Goal: Transaction & Acquisition: Purchase product/service

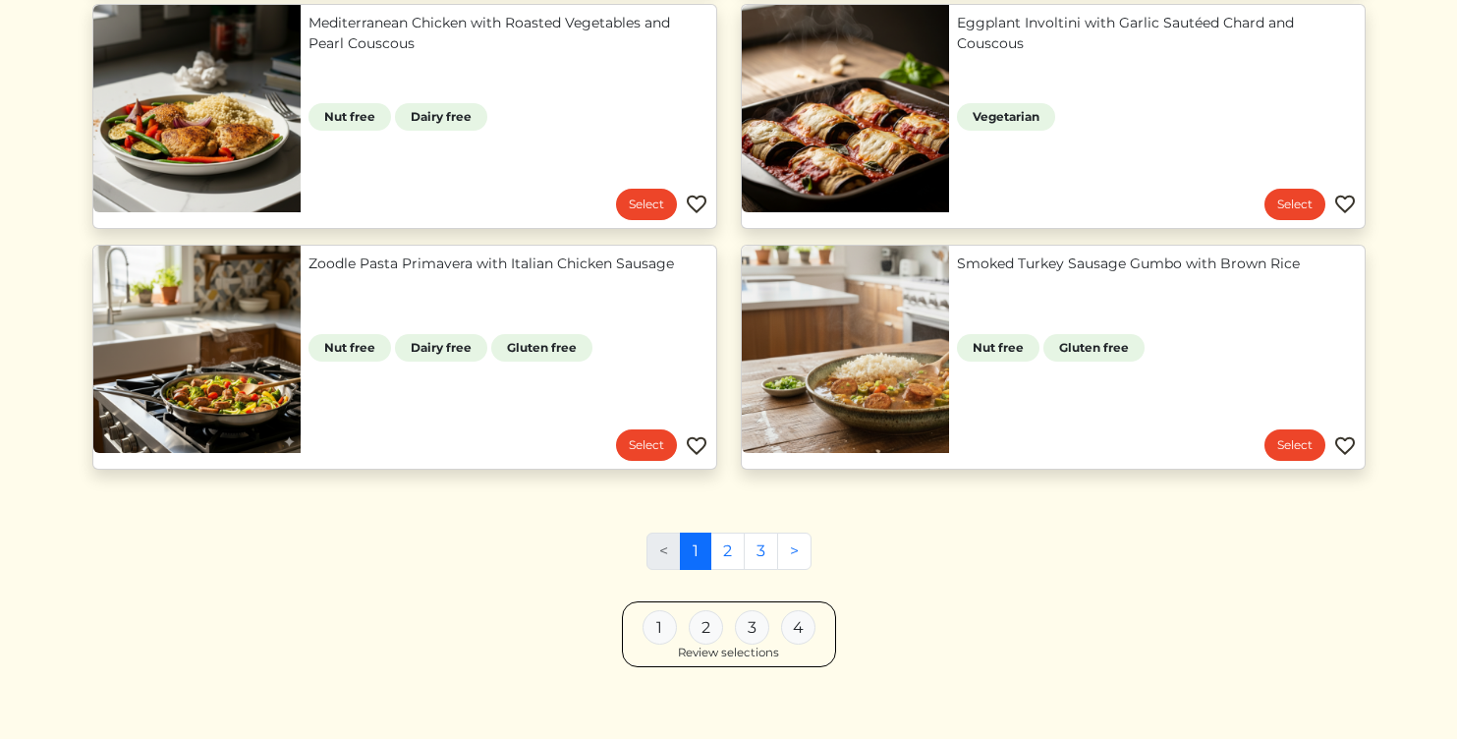
scroll to position [1717, 0]
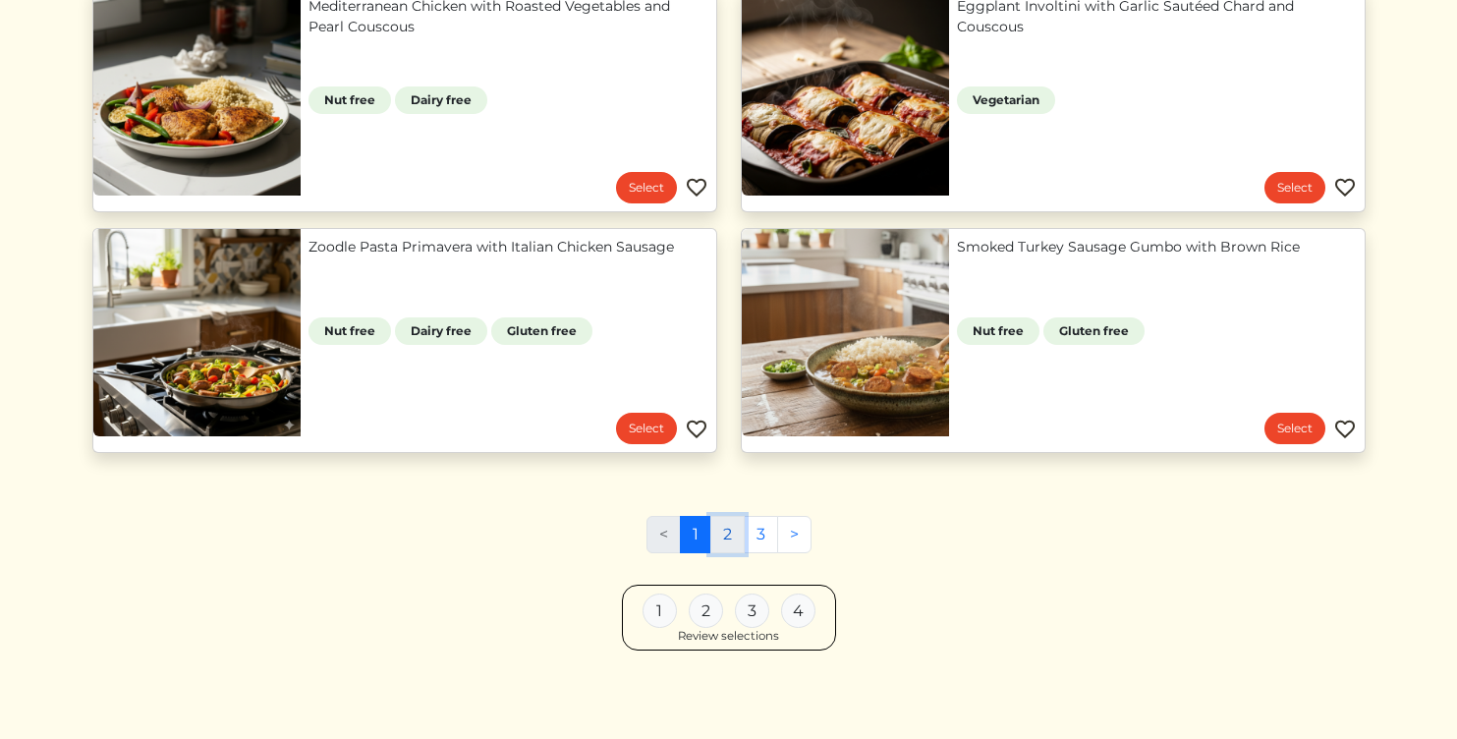
click at [729, 529] on link "2" at bounding box center [727, 534] width 34 height 37
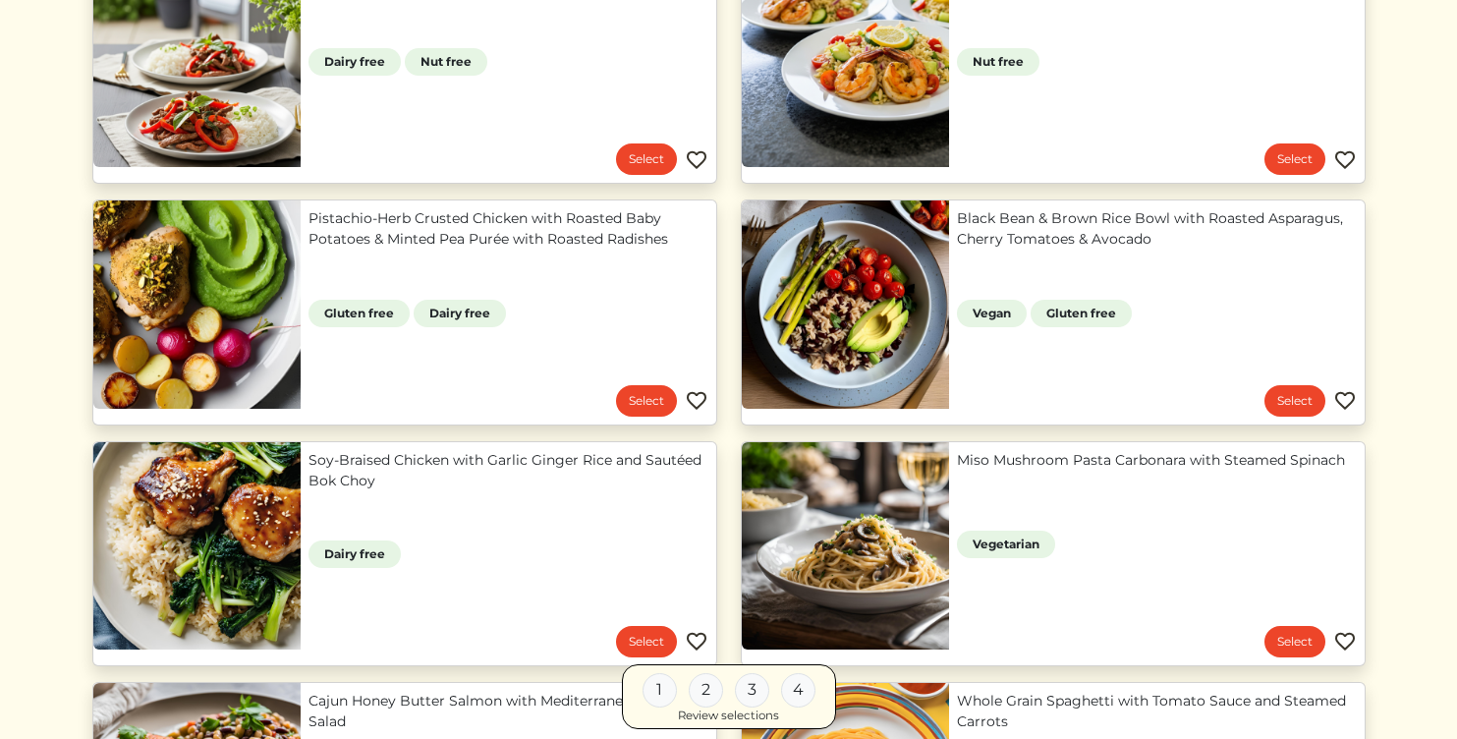
scroll to position [544, 0]
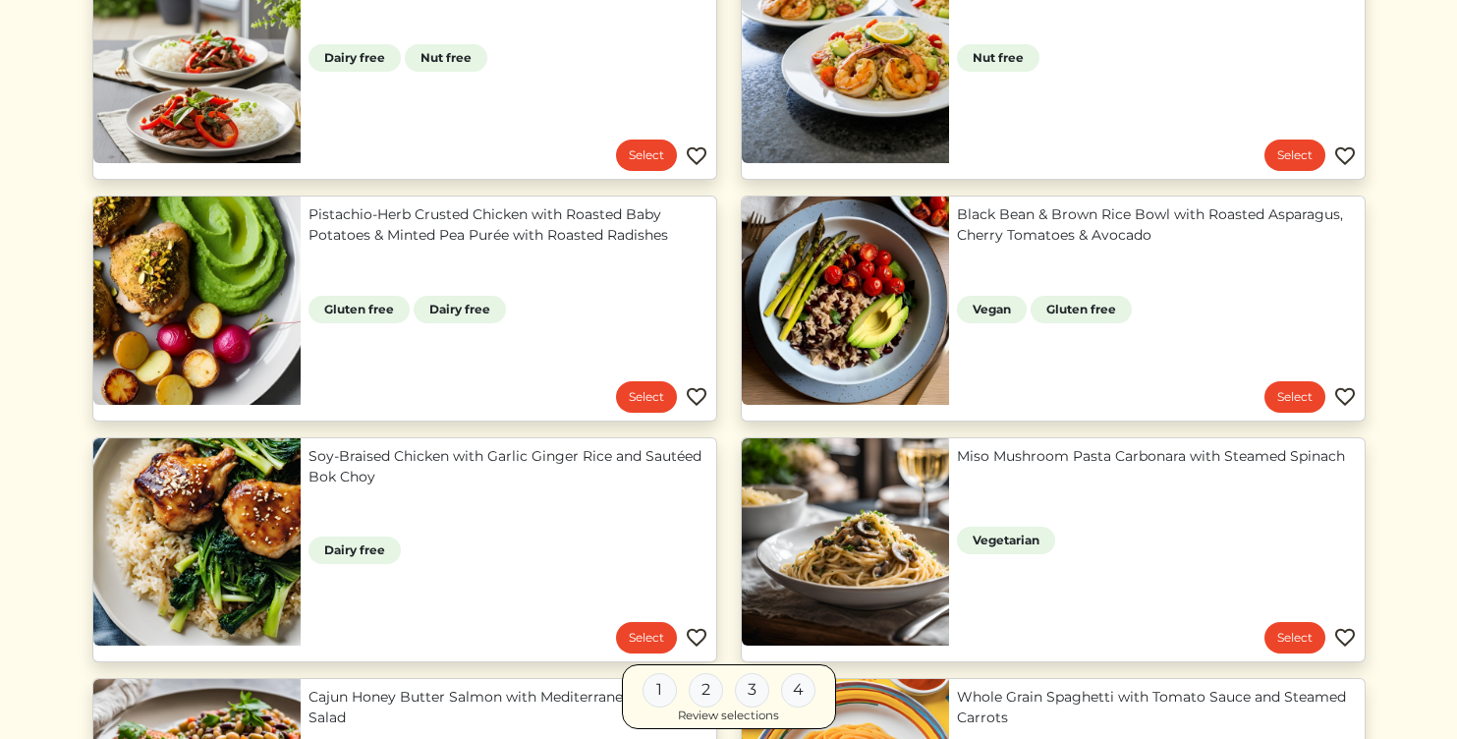
click at [1005, 467] on link "Miso Mushroom Pasta Carbonara with Steamed Spinach" at bounding box center [1157, 456] width 400 height 21
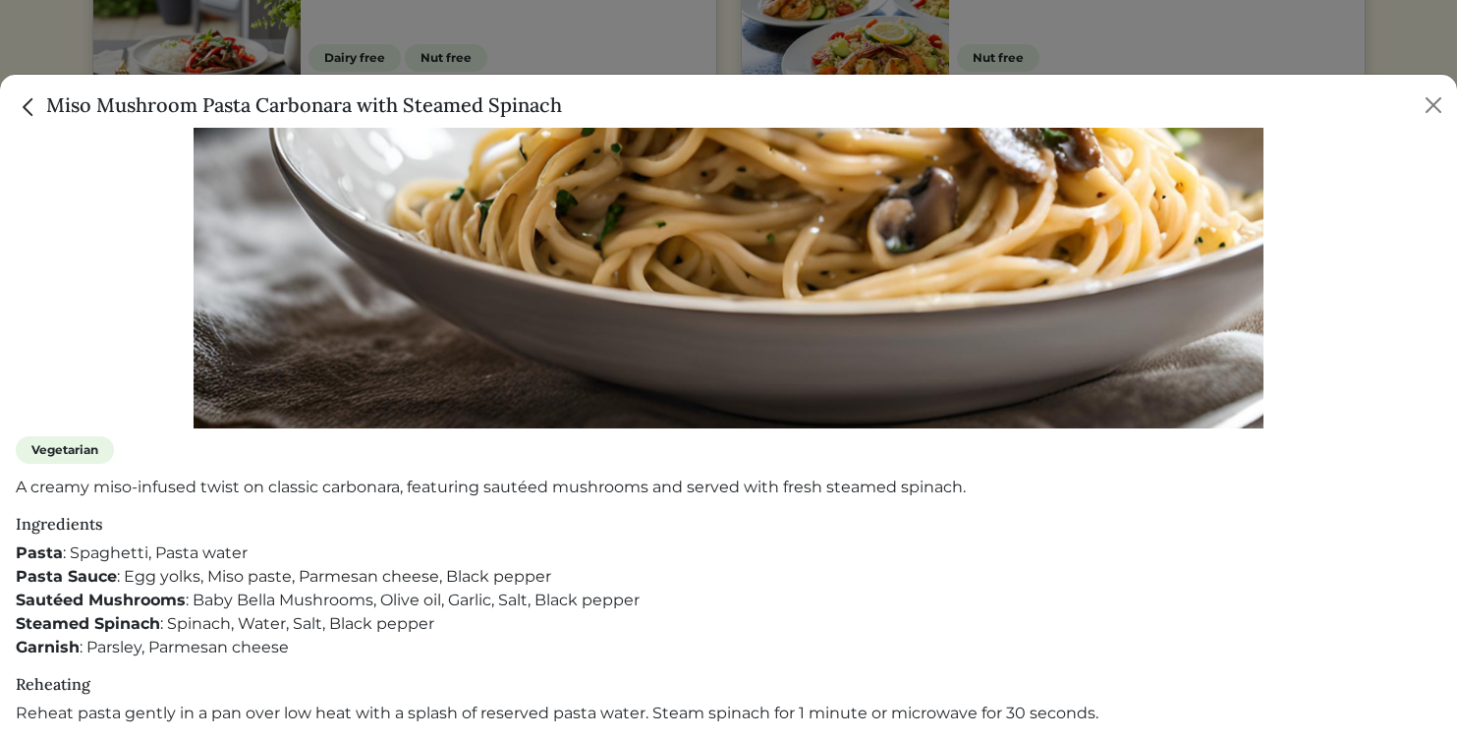
scroll to position [469, 0]
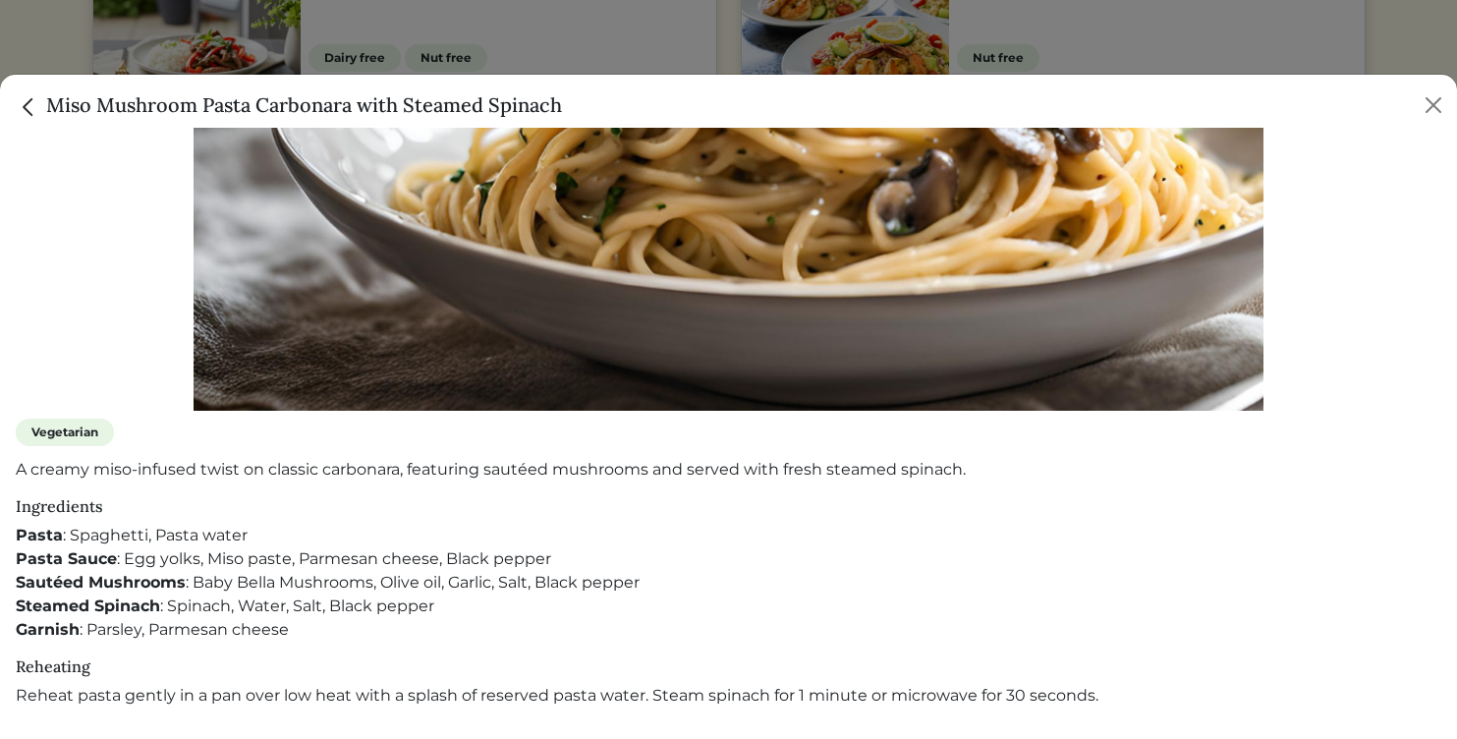
click at [26, 109] on img "Close" at bounding box center [29, 107] width 26 height 26
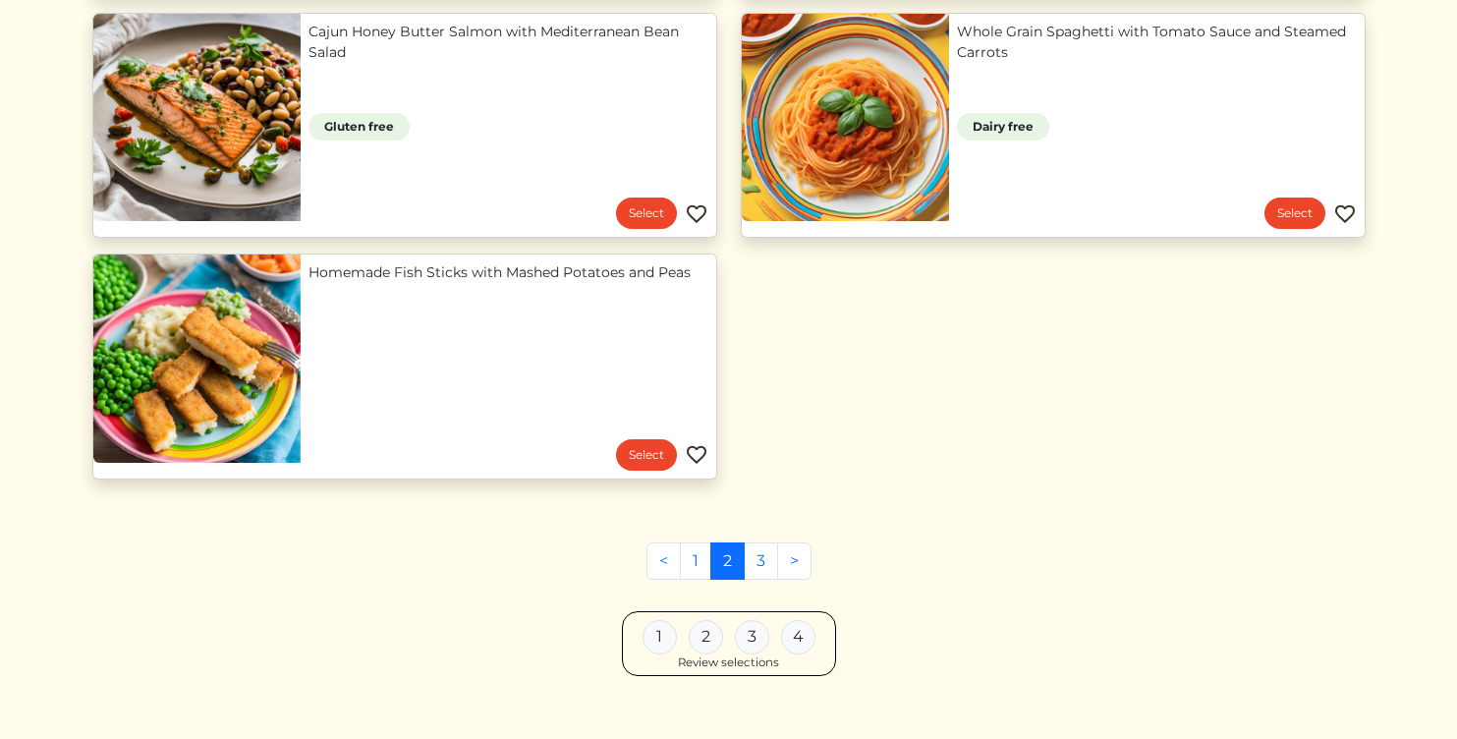
scroll to position [1236, 0]
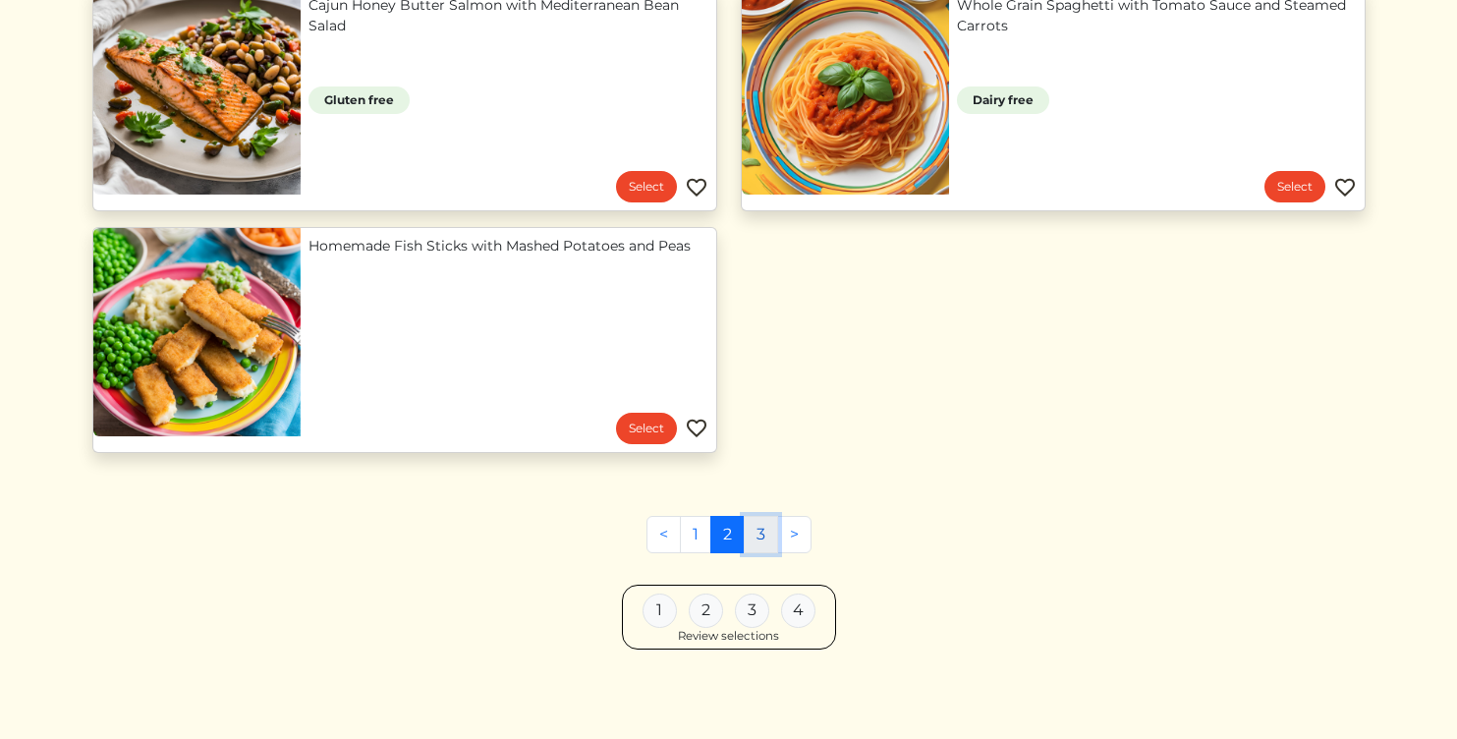
click at [762, 529] on link "3" at bounding box center [761, 534] width 34 height 37
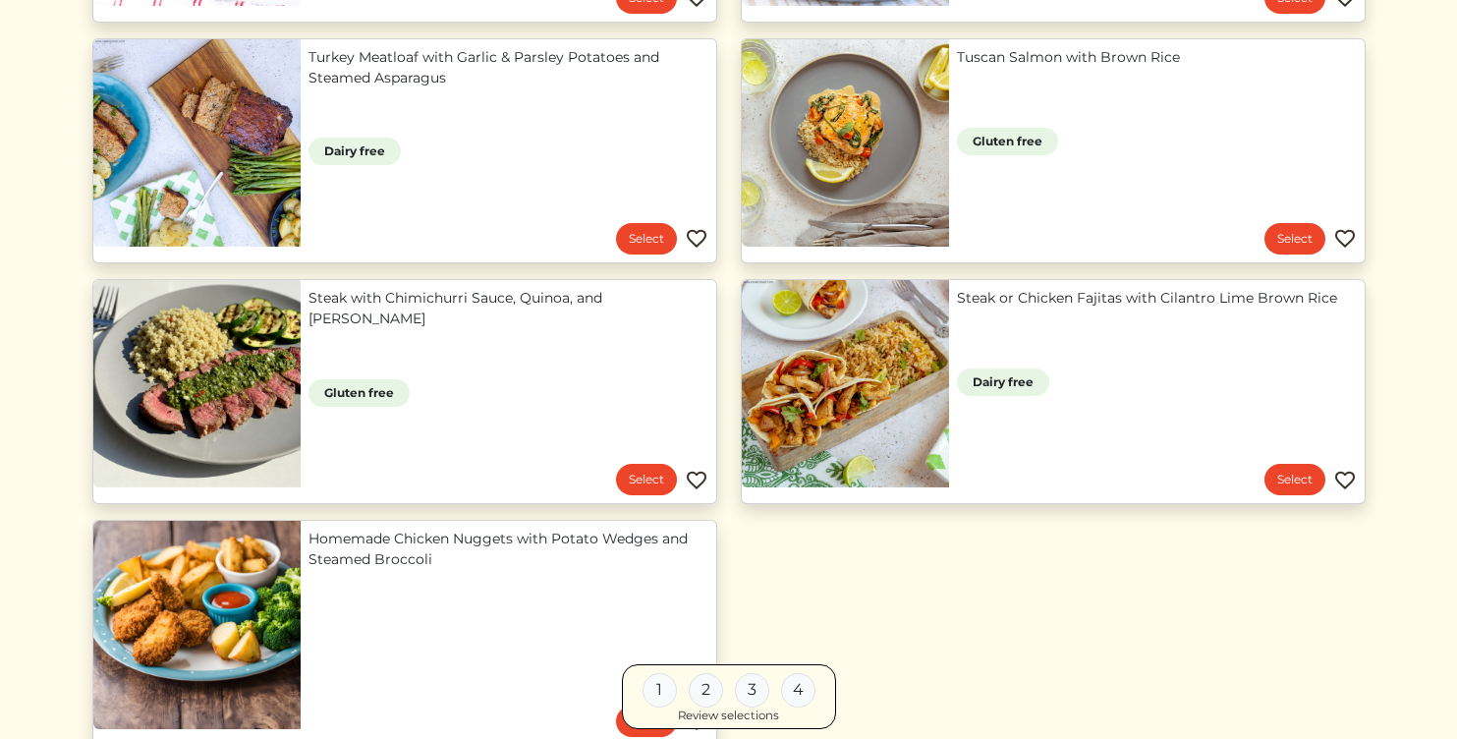
scroll to position [971, 0]
